Goal: Navigation & Orientation: Find specific page/section

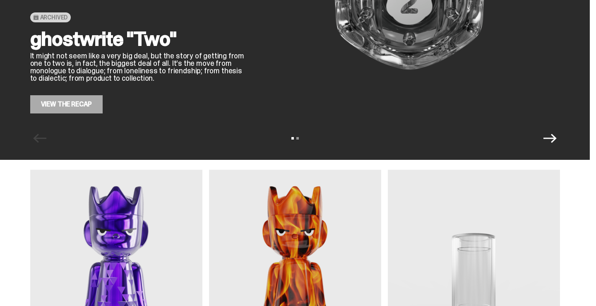
scroll to position [139, 0]
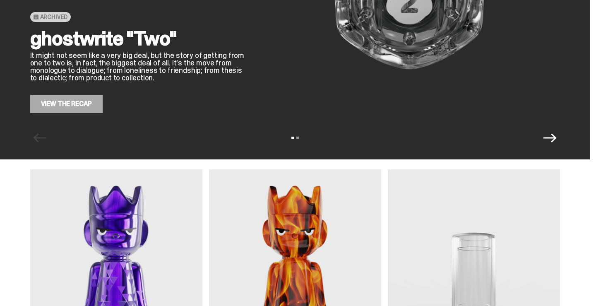
click at [63, 109] on link "View the Recap" at bounding box center [66, 104] width 73 height 18
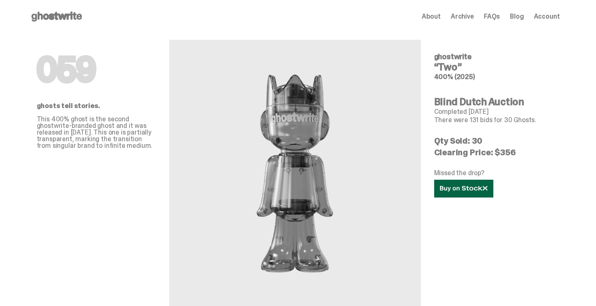
click at [443, 184] on link at bounding box center [463, 189] width 59 height 18
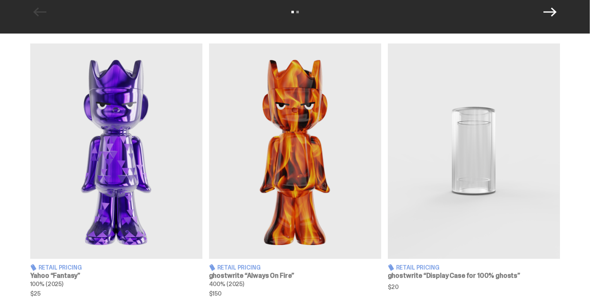
scroll to position [266, 0]
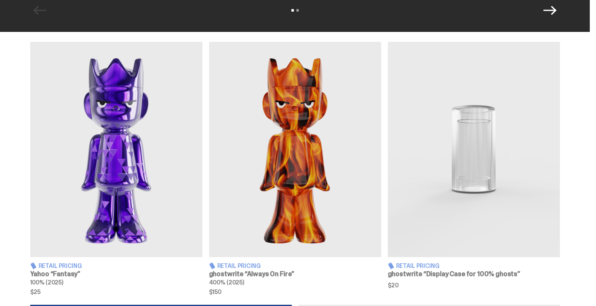
click at [105, 157] on img at bounding box center [116, 149] width 172 height 215
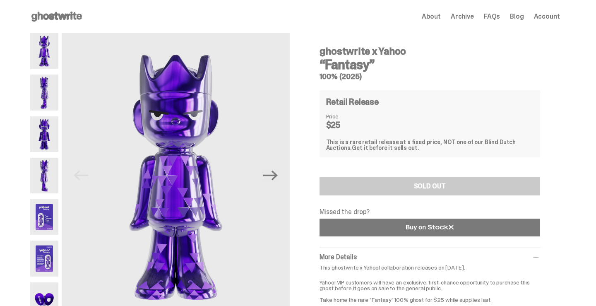
click at [347, 228] on link at bounding box center [430, 228] width 221 height 18
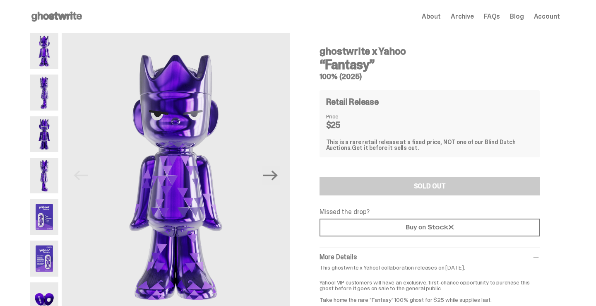
click at [558, 16] on span "Account" at bounding box center [547, 16] width 26 height 7
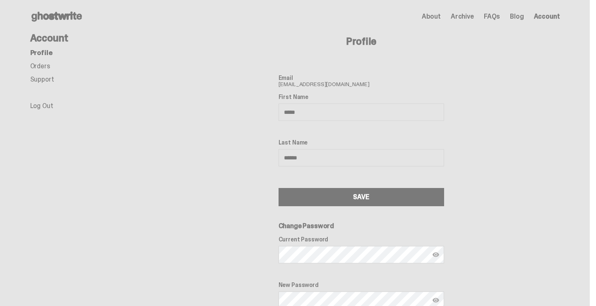
click at [50, 65] on link "Orders" at bounding box center [40, 66] width 20 height 9
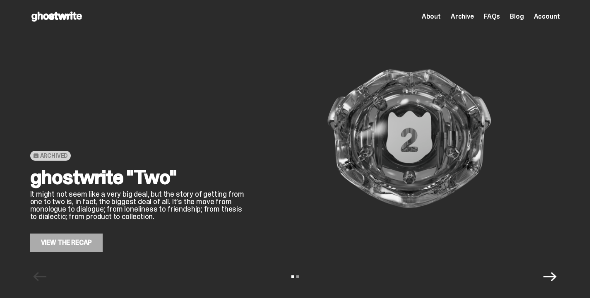
click at [468, 14] on span "Archive" at bounding box center [462, 16] width 23 height 7
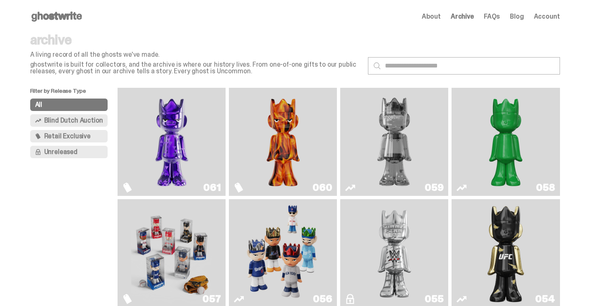
click at [284, 151] on img "Always On Fire" at bounding box center [283, 141] width 81 height 101
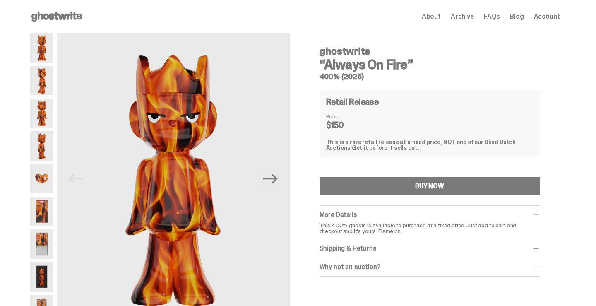
click at [43, 208] on img at bounding box center [41, 211] width 23 height 29
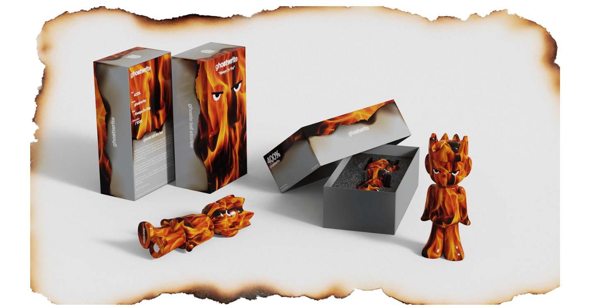
scroll to position [494, 0]
